Goal: Transaction & Acquisition: Purchase product/service

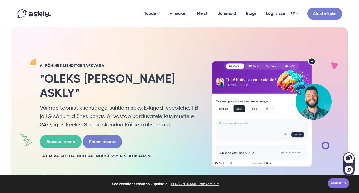
click at [340, 182] on link "Nõustun" at bounding box center [338, 183] width 21 height 10
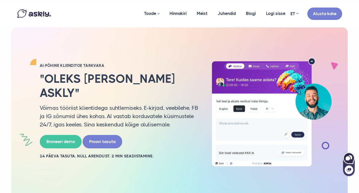
click at [350, 158] on icon at bounding box center [348, 158] width 5 height 4
select select "**"
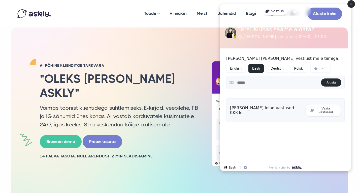
click at [261, 112] on div "Siin leiad vastused KKK-le Vaata vastuseid" at bounding box center [285, 110] width 119 height 24
click at [257, 109] on div "Siin leiad vastused KKK-le" at bounding box center [266, 110] width 72 height 10
click at [251, 85] on textarea at bounding box center [277, 82] width 87 height 9
type textarea "**********"
click at [331, 83] on button "Alusta" at bounding box center [331, 83] width 20 height 8
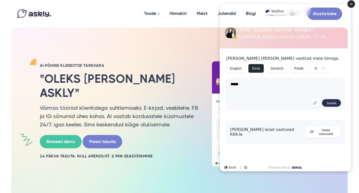
type textarea "******"
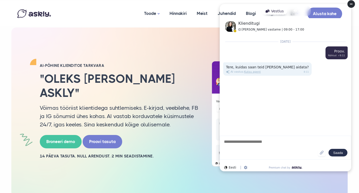
click at [351, 3] on circle at bounding box center [352, 4] width 8 height 8
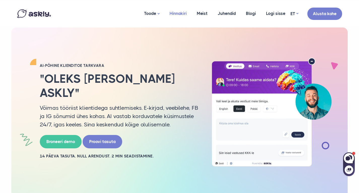
click at [181, 11] on link "Hinnakiri" at bounding box center [178, 13] width 27 height 24
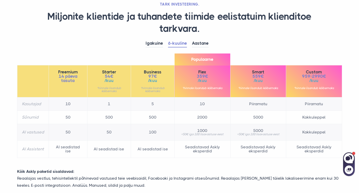
scroll to position [38, 0]
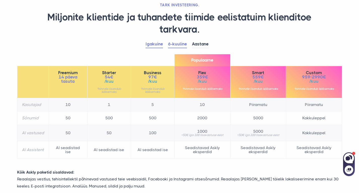
click at [152, 46] on link "Igakuine" at bounding box center [154, 44] width 17 height 8
click at [176, 45] on link "6-kuuline" at bounding box center [177, 44] width 19 height 8
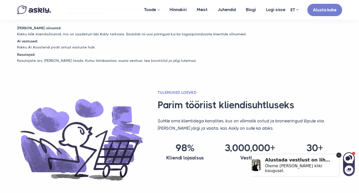
scroll to position [0, 0]
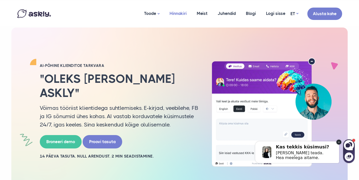
click at [176, 11] on link "Hinnakiri" at bounding box center [178, 13] width 27 height 24
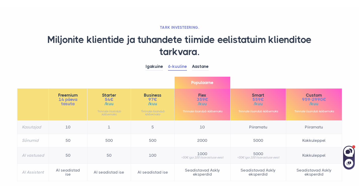
scroll to position [23, 0]
